Goal: Task Accomplishment & Management: Manage account settings

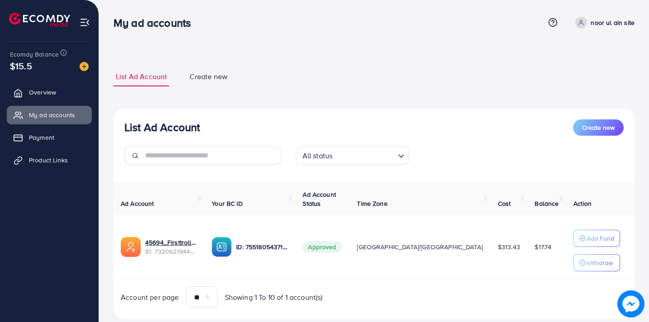
scroll to position [22, 0]
click at [267, 181] on div "List Ad Account Create new All status Loading... Ad Account Your BC ID Ad Accou…" at bounding box center [373, 214] width 521 height 211
click at [83, 64] on img at bounding box center [84, 66] width 9 height 9
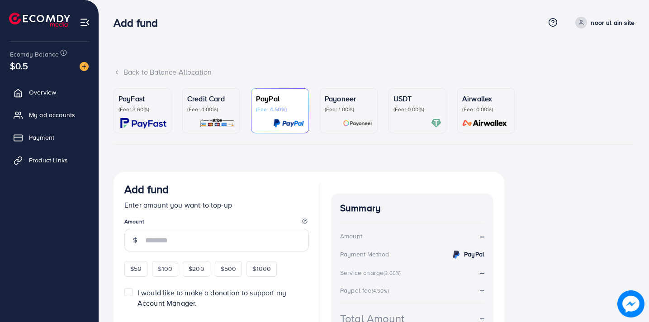
click at [211, 99] on p "Credit Card" at bounding box center [211, 98] width 48 height 11
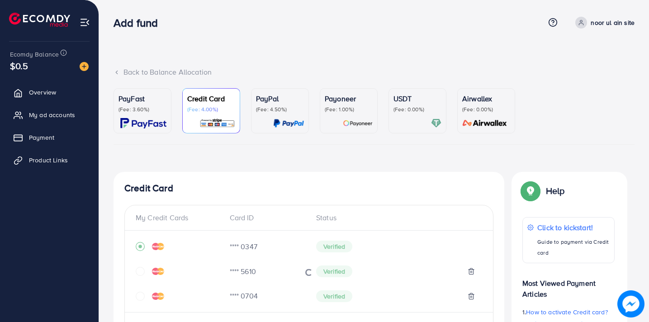
scroll to position [273, 0]
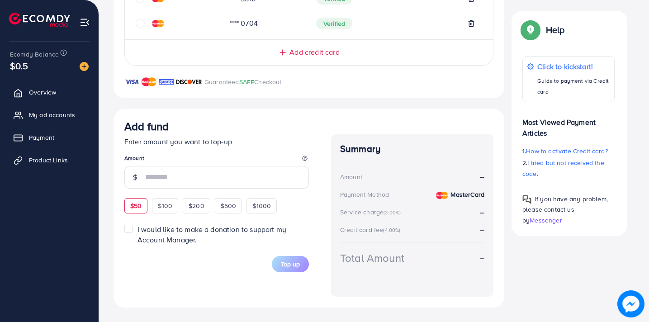
click at [140, 201] on div "Add fund Enter amount you want to top-up Amount $50 $100 $200 $500 $1000" at bounding box center [216, 167] width 184 height 94
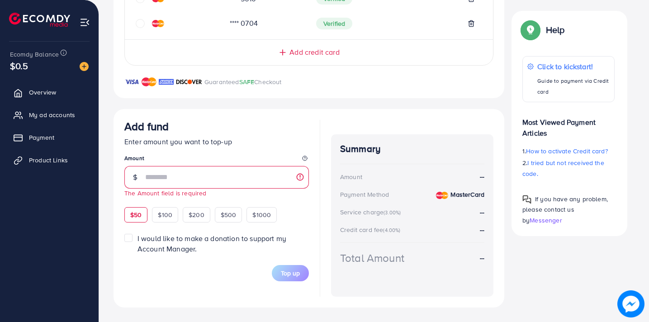
click at [140, 219] on div "$50" at bounding box center [135, 214] width 23 height 15
type input "**"
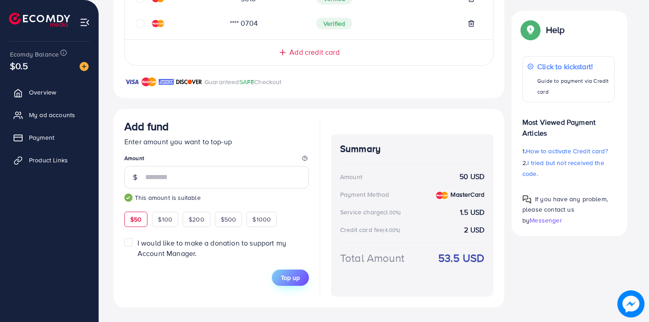
click at [290, 278] on span "Top up" at bounding box center [290, 277] width 19 height 9
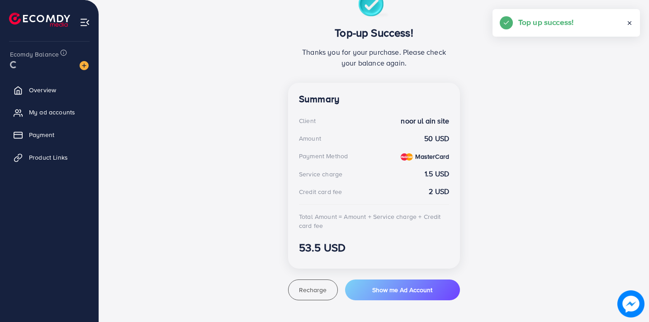
scroll to position [180, 0]
